Goal: Task Accomplishment & Management: Use online tool/utility

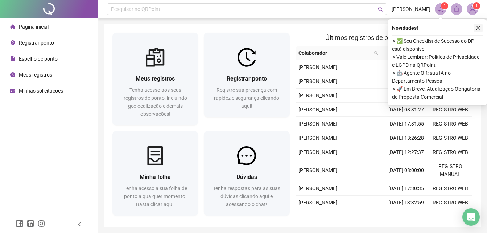
click at [480, 28] on icon "close" at bounding box center [478, 27] width 5 height 5
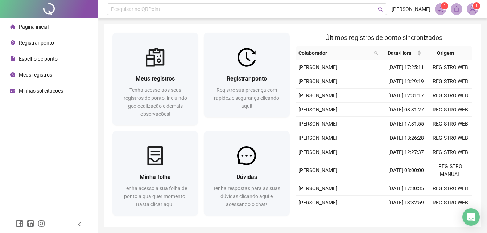
click at [43, 43] on span "Registrar ponto" at bounding box center [36, 43] width 35 height 6
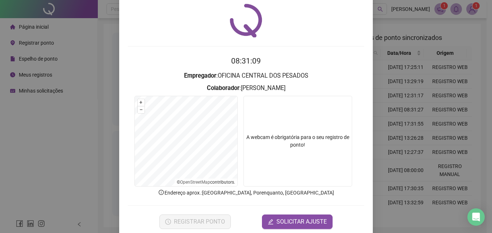
scroll to position [34, 0]
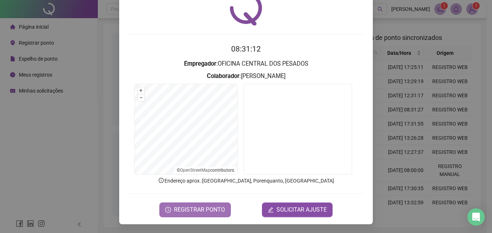
click at [194, 213] on span "REGISTRAR PONTO" at bounding box center [199, 209] width 51 height 9
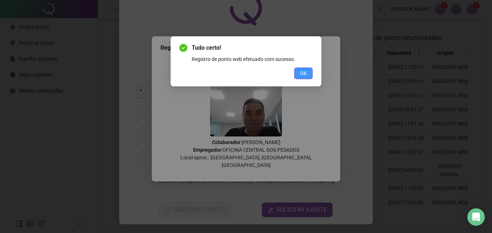
click at [307, 71] on span "OK" at bounding box center [303, 73] width 7 height 8
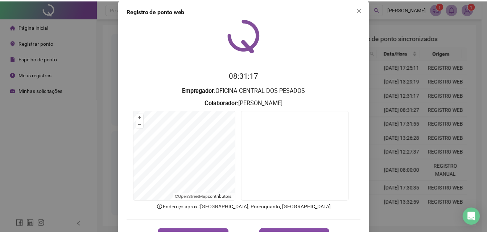
scroll to position [0, 0]
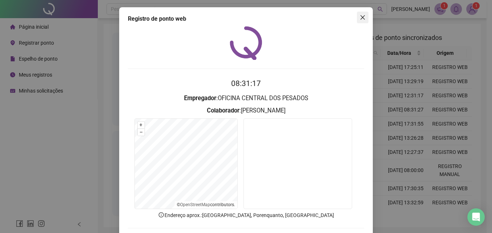
click at [362, 16] on icon "close" at bounding box center [363, 17] width 4 height 4
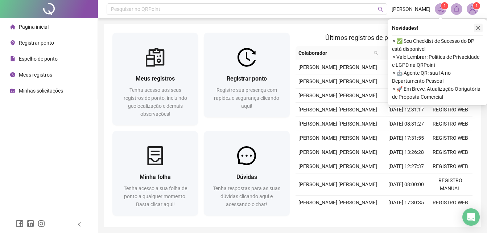
click at [480, 29] on icon "close" at bounding box center [479, 28] width 4 height 4
